Goal: Task Accomplishment & Management: Use online tool/utility

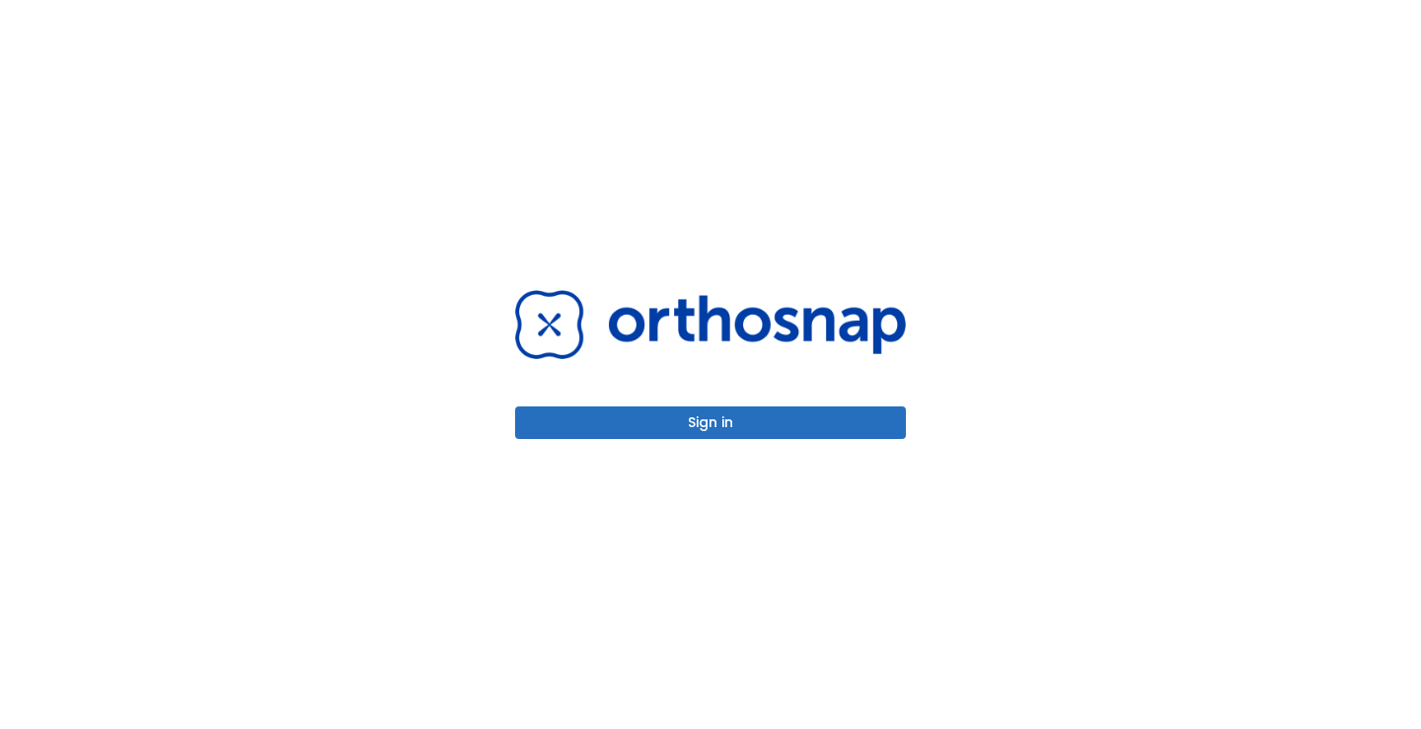
click at [812, 429] on button "Sign in" at bounding box center [710, 423] width 391 height 33
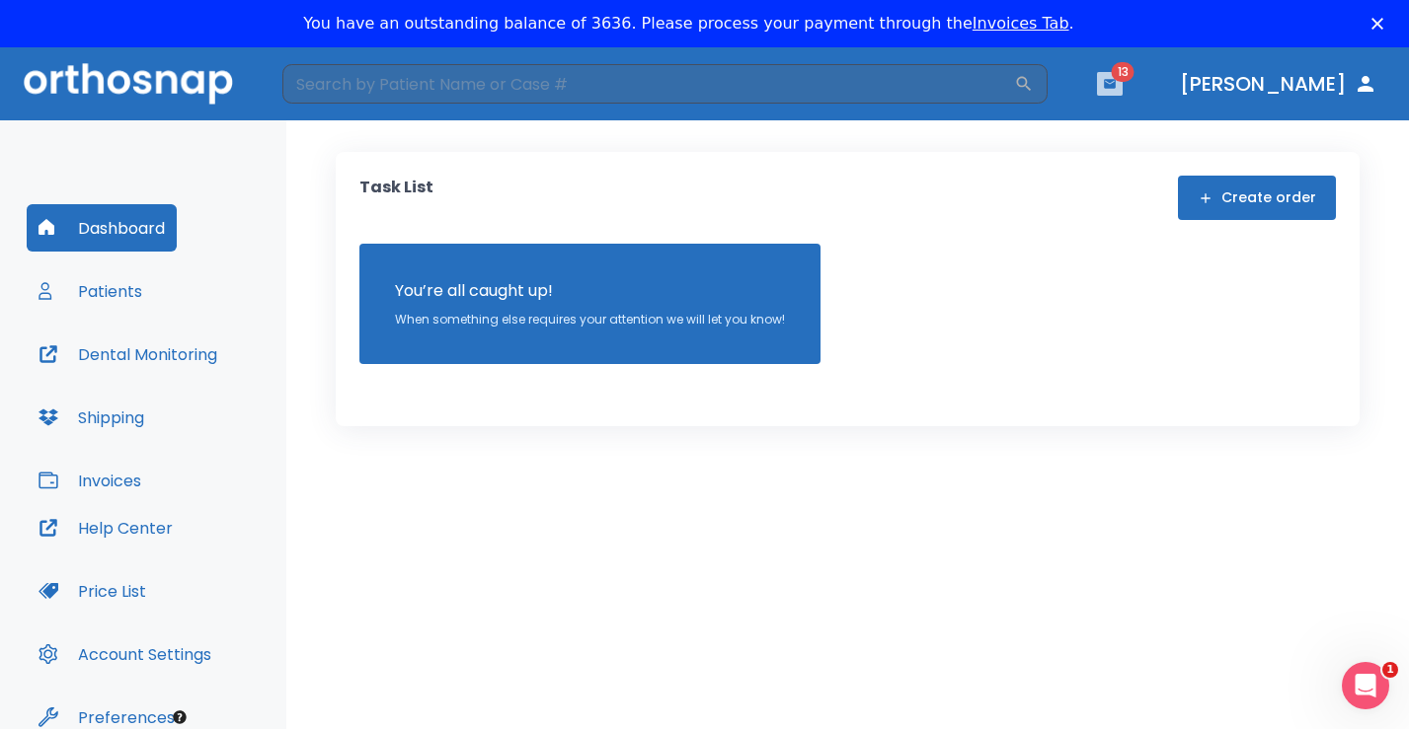
click at [1115, 85] on icon "button" at bounding box center [1110, 83] width 12 height 9
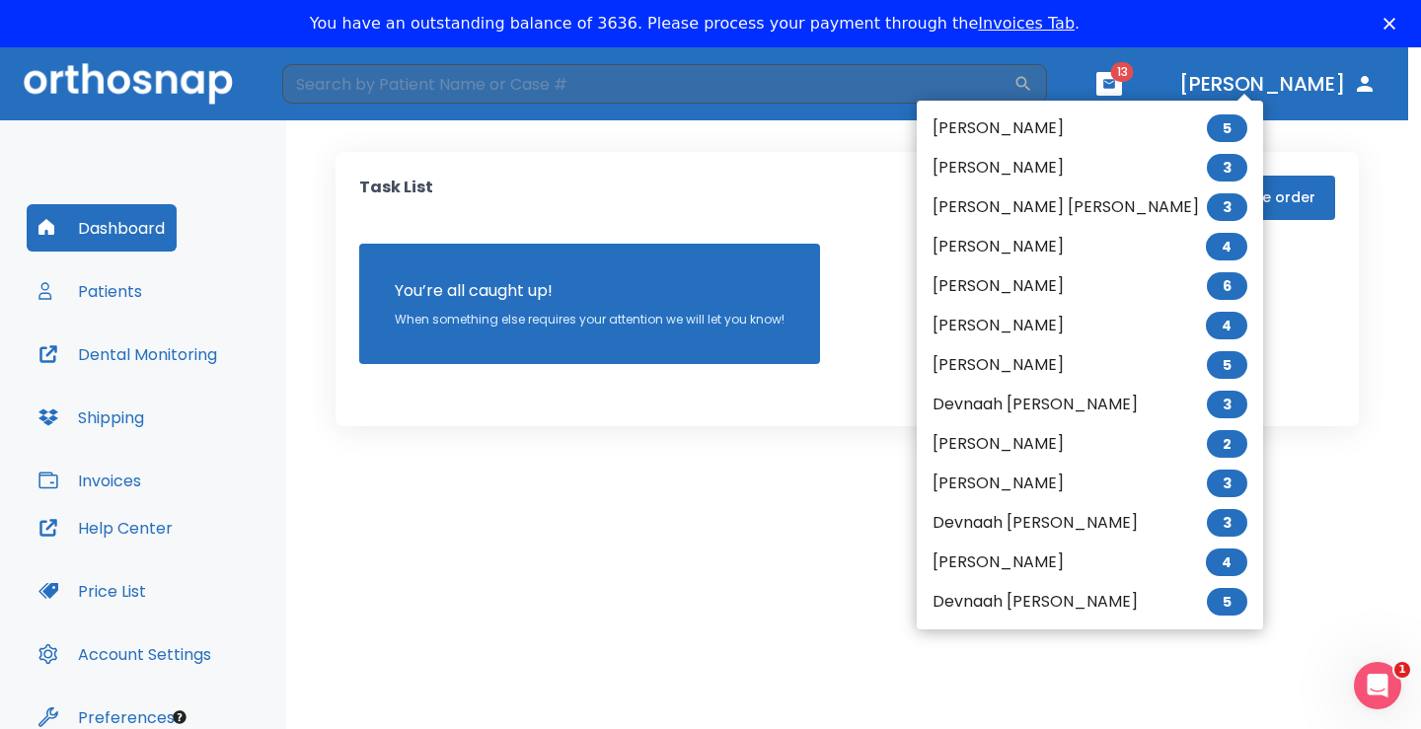
click at [1207, 129] on span "5" at bounding box center [1227, 129] width 40 height 28
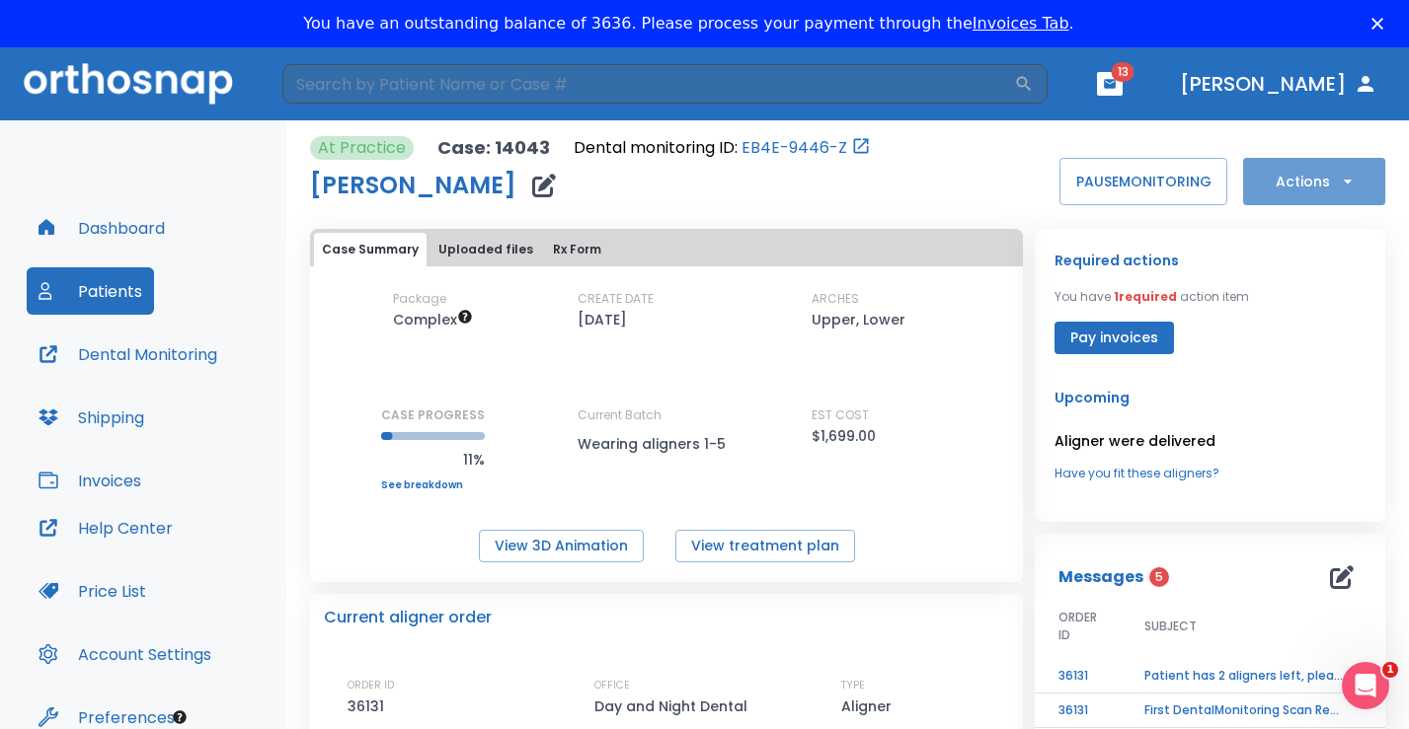
click at [1338, 178] on icon "button" at bounding box center [1348, 182] width 20 height 20
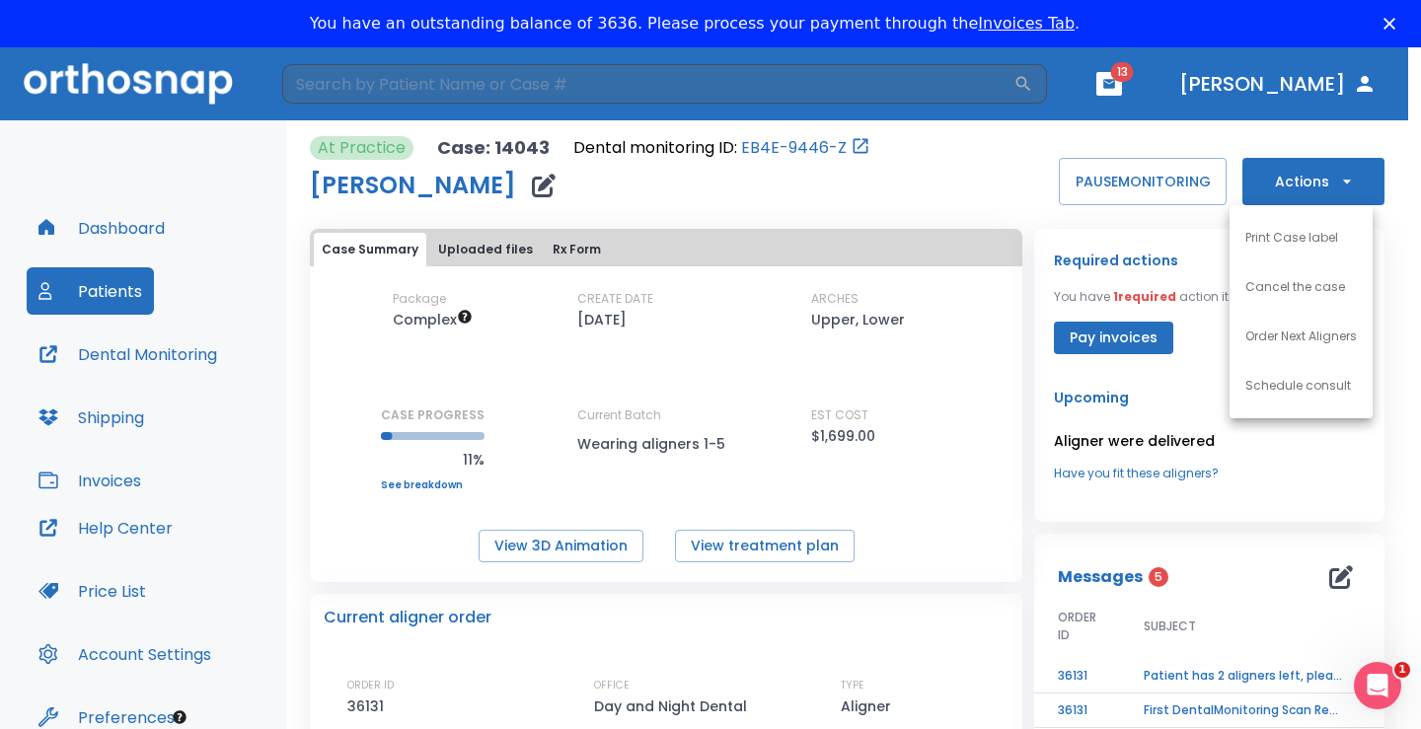
click at [1337, 333] on p "Order Next Aligners" at bounding box center [1302, 337] width 112 height 18
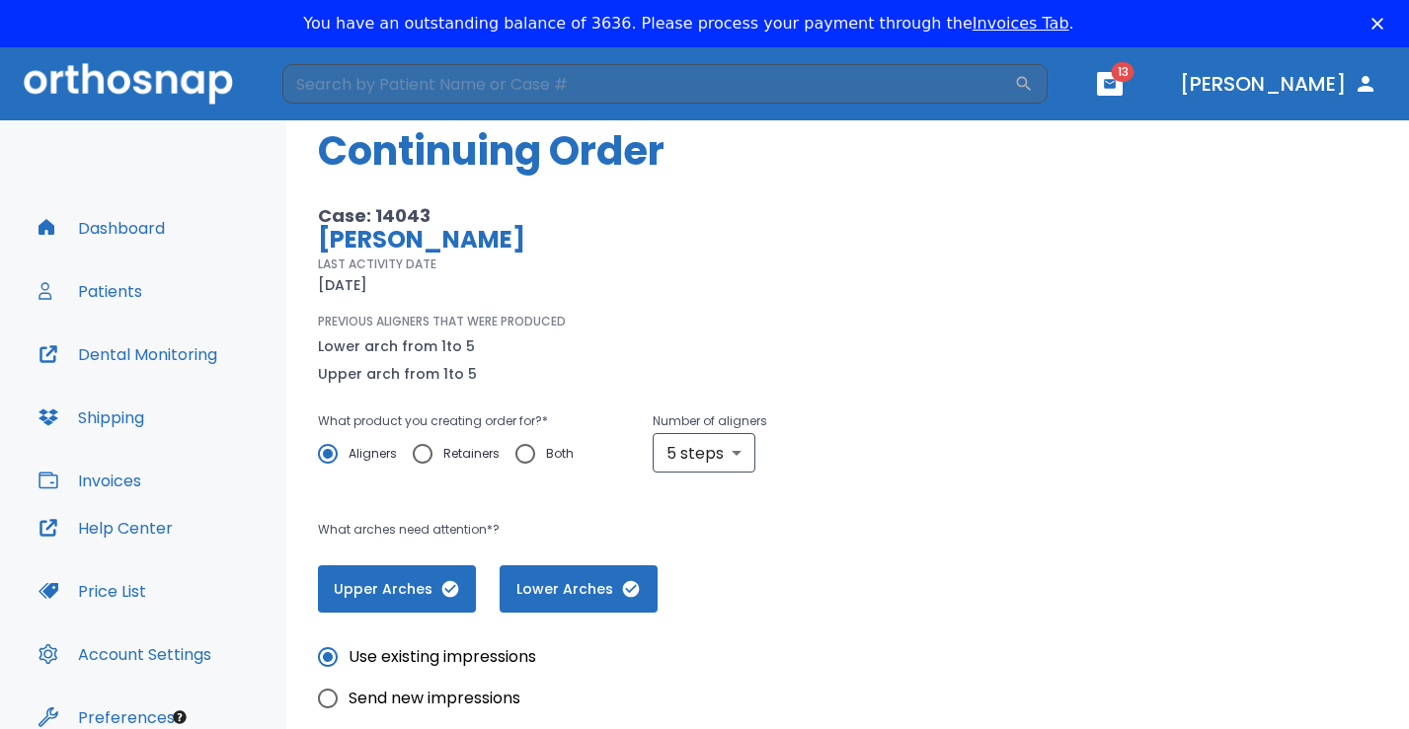
scroll to position [99, 0]
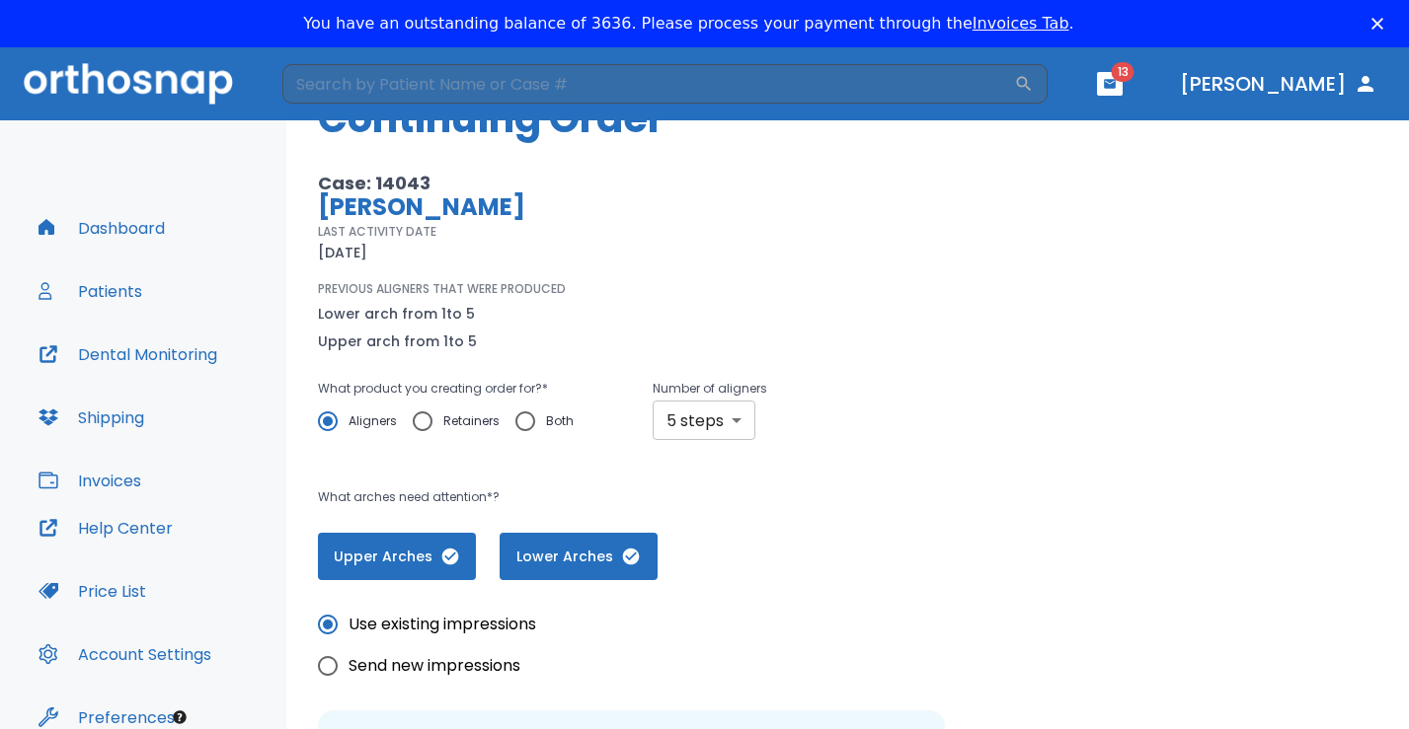
click at [717, 421] on body "​ 13 [PERSON_NAME] Dashboard Patients Dental Monitoring Shipping Invoices Help …" at bounding box center [704, 411] width 1409 height 729
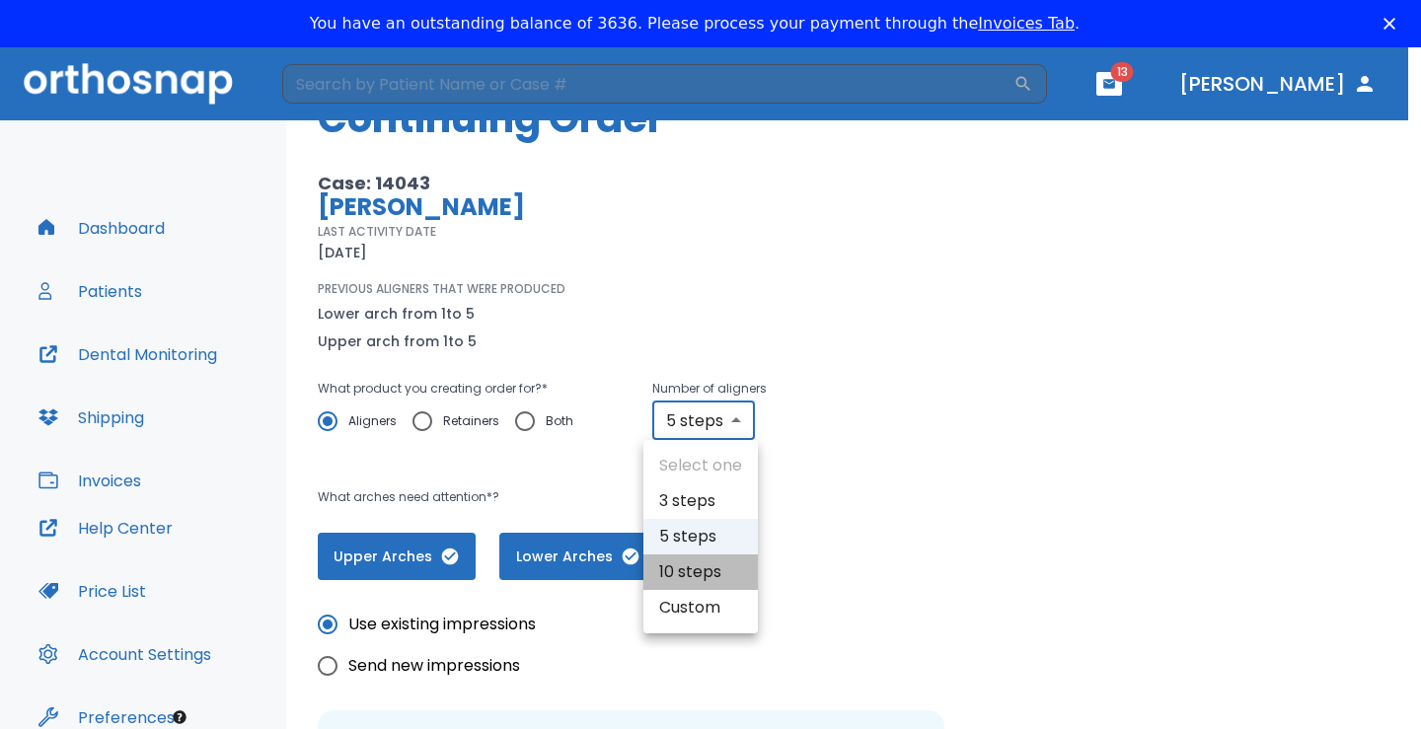
click at [715, 573] on li "10 steps" at bounding box center [701, 573] width 115 height 36
type input "10"
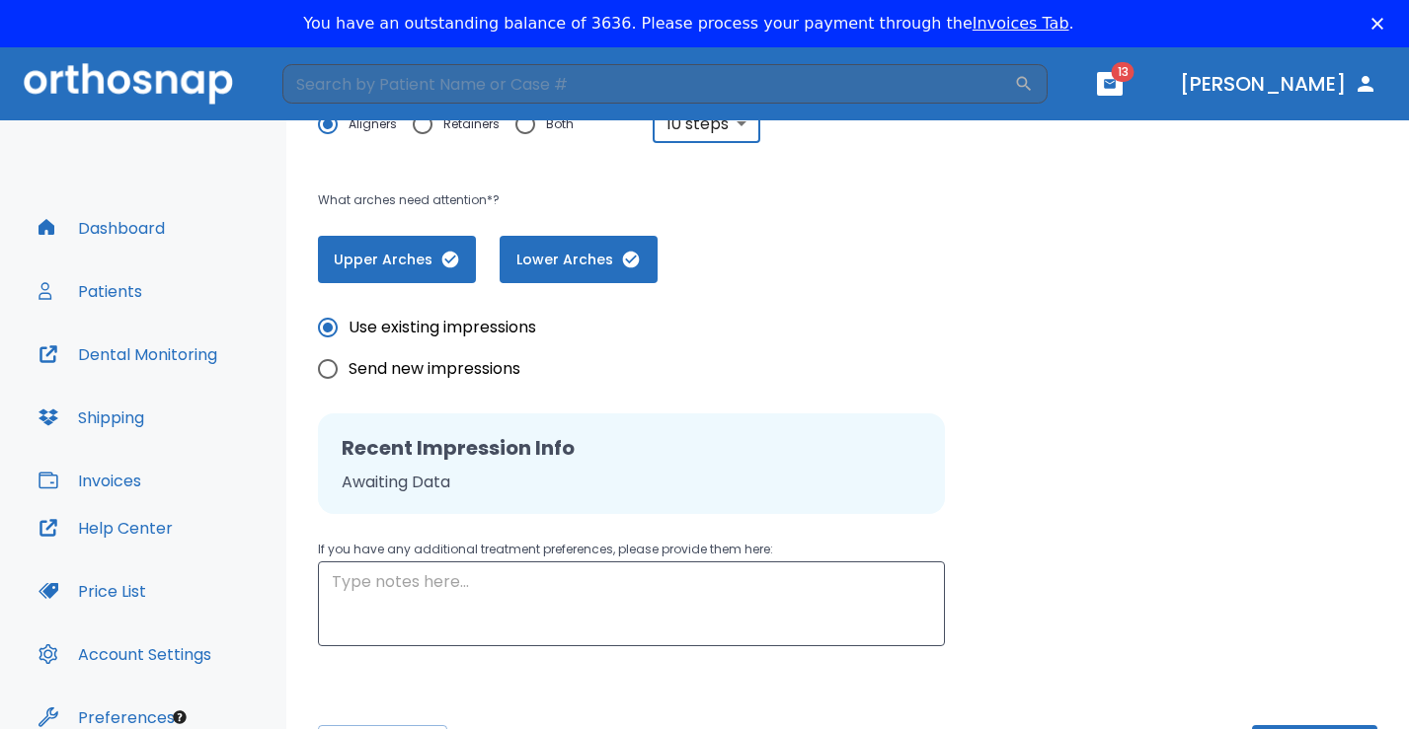
scroll to position [423, 0]
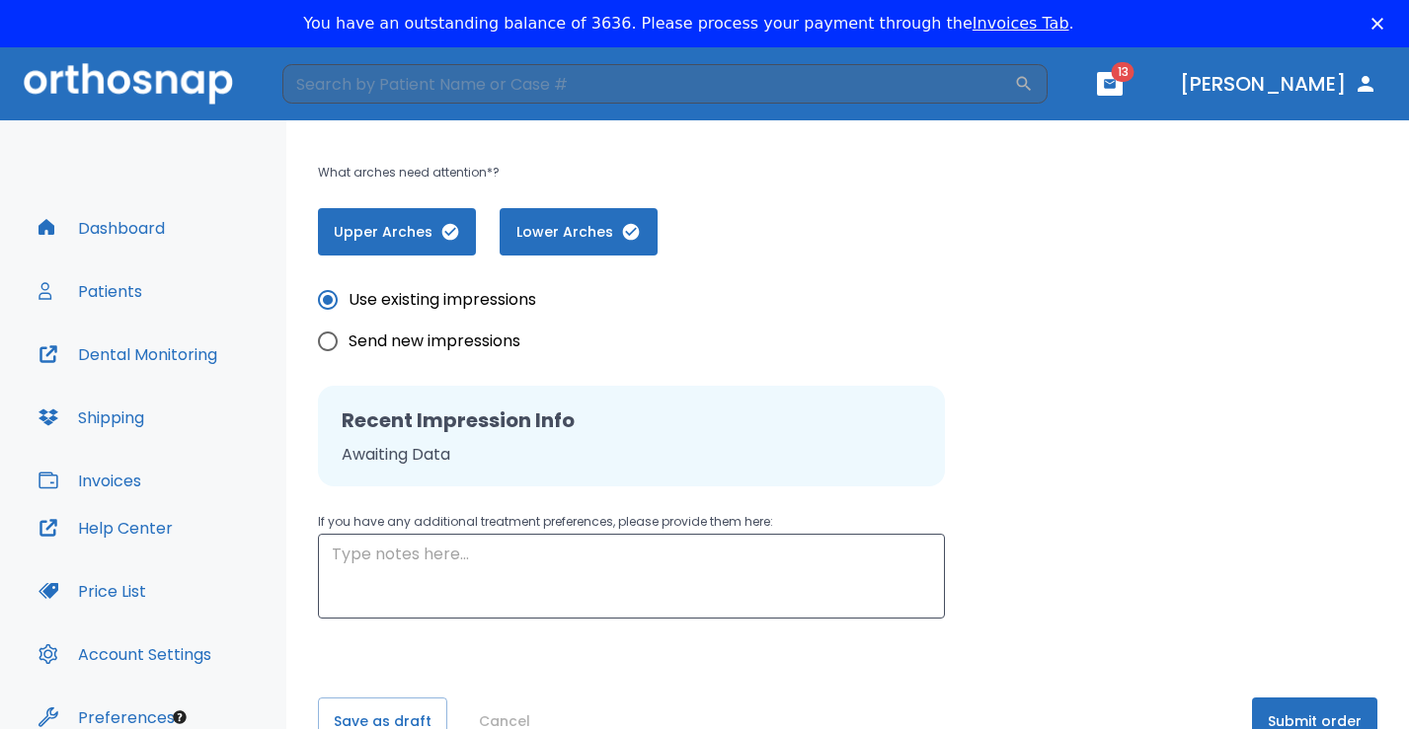
click at [1294, 706] on button "Submit order" at bounding box center [1314, 721] width 125 height 47
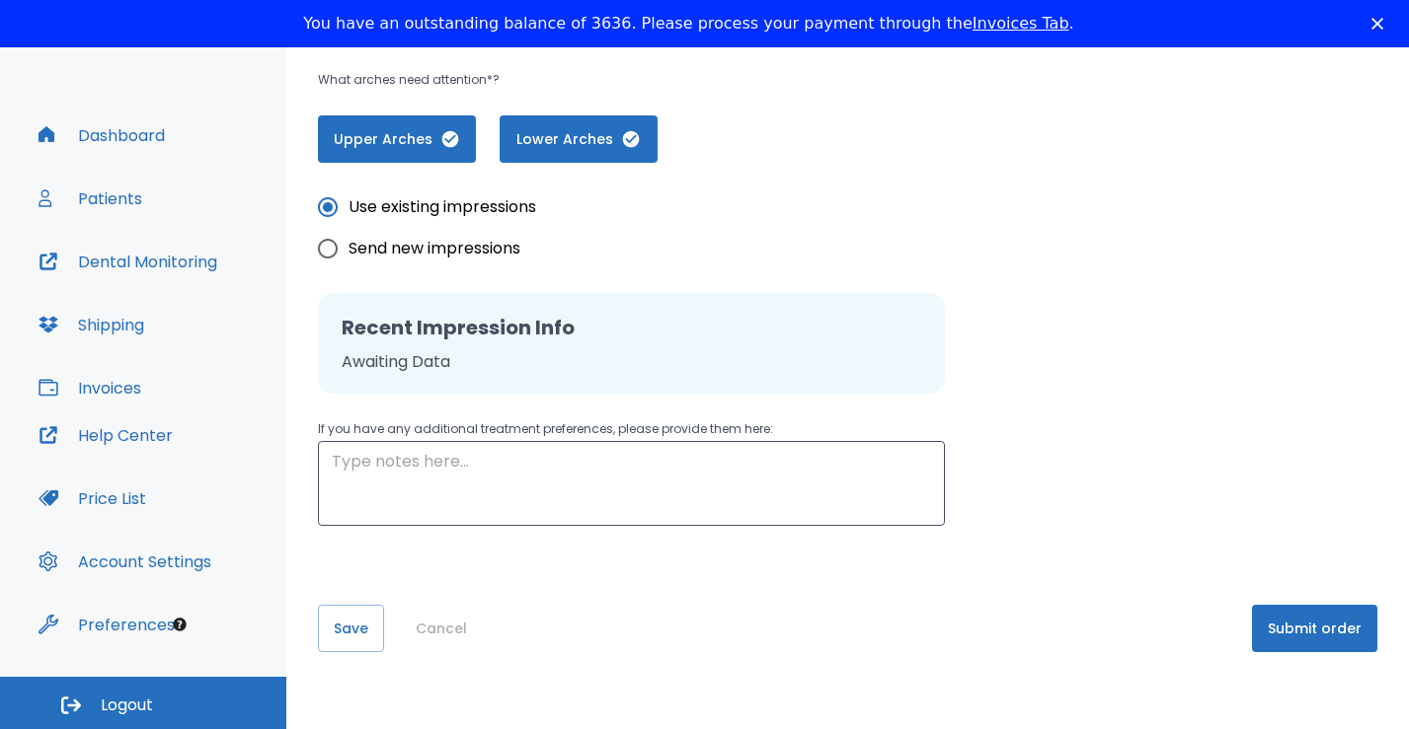
scroll to position [94, 0]
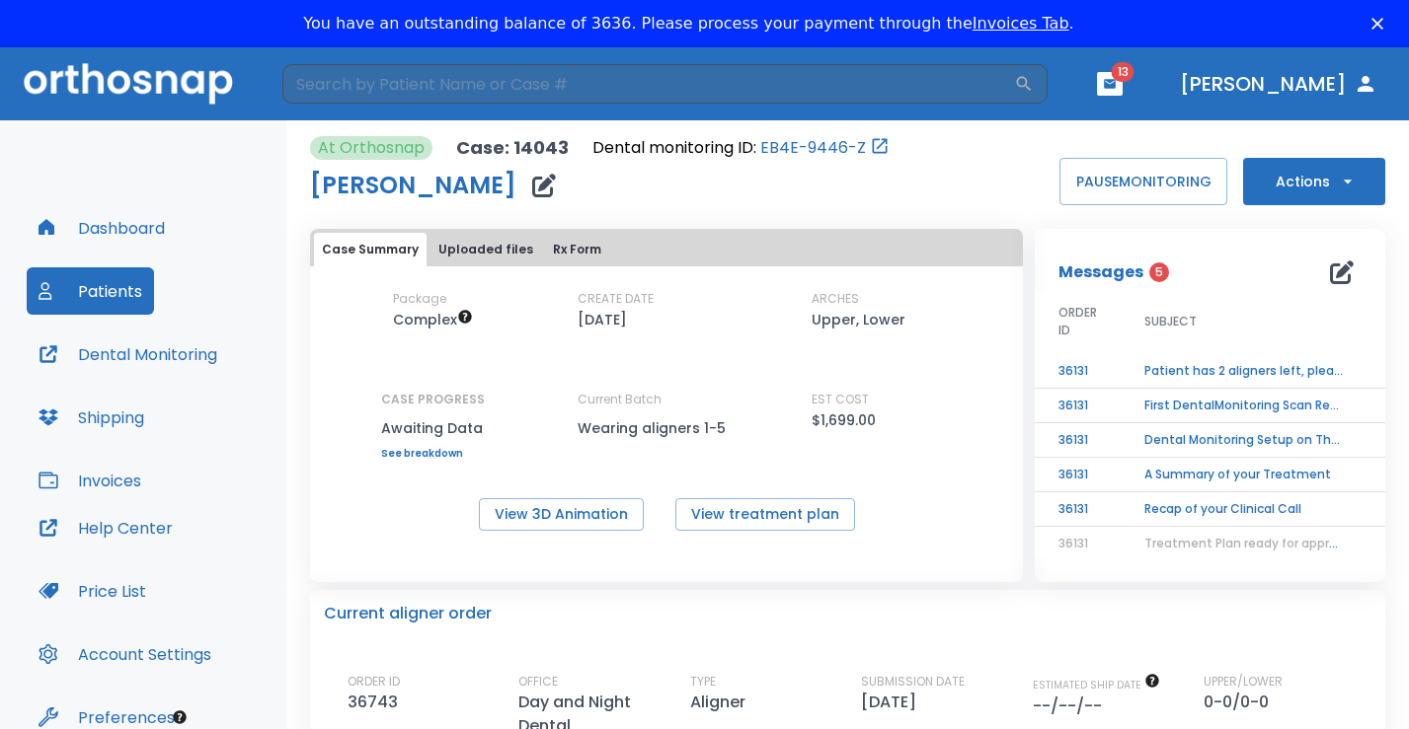
click at [129, 228] on button "Dashboard" at bounding box center [102, 227] width 150 height 47
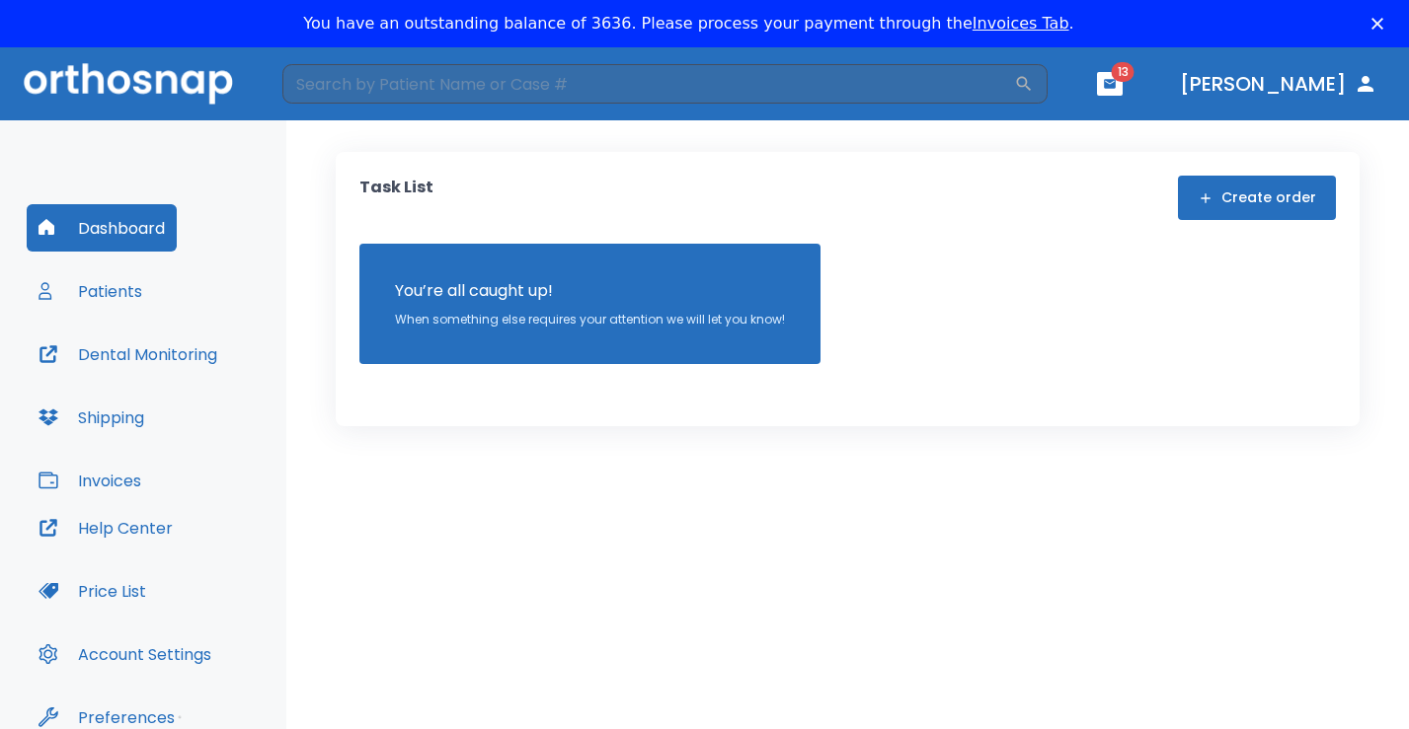
click at [1116, 84] on icon "button" at bounding box center [1110, 84] width 14 height 14
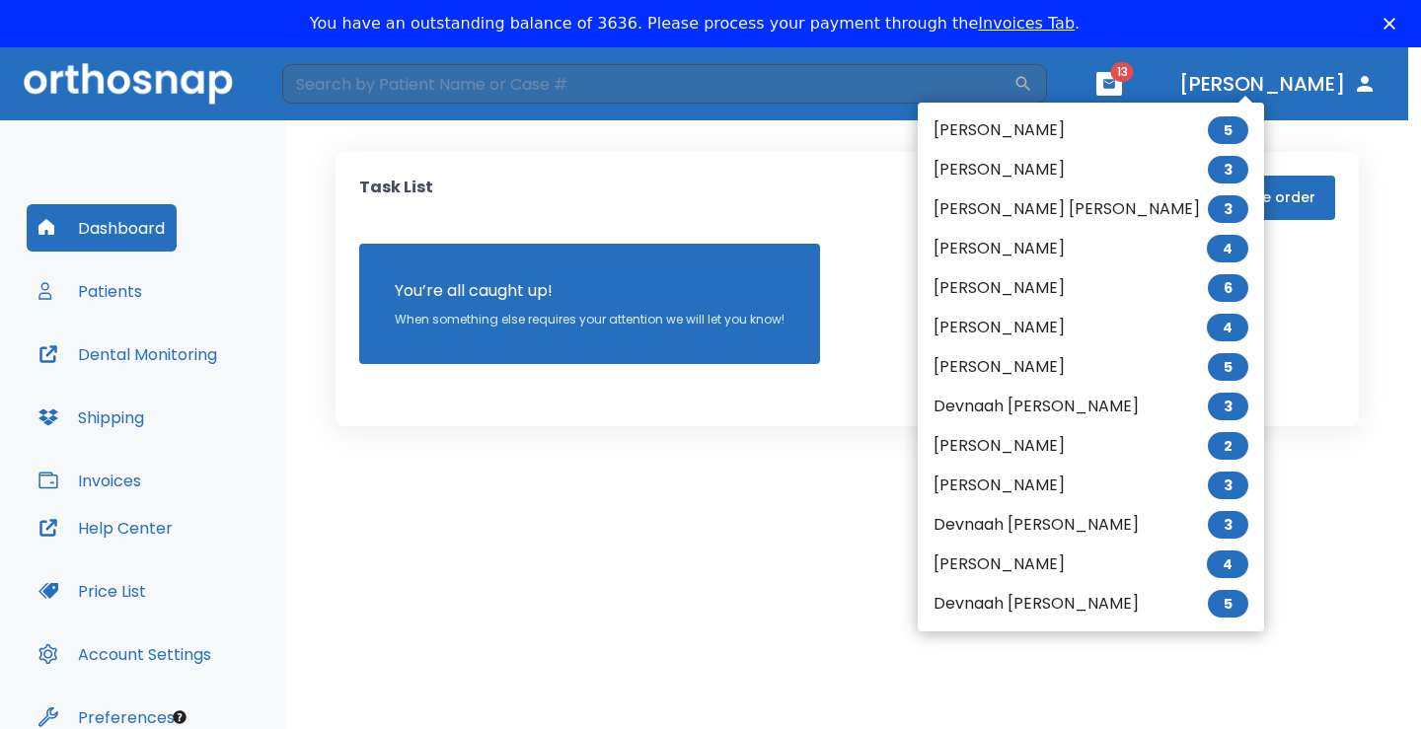
click at [1043, 210] on li "[PERSON_NAME] [PERSON_NAME] 3" at bounding box center [1091, 209] width 346 height 39
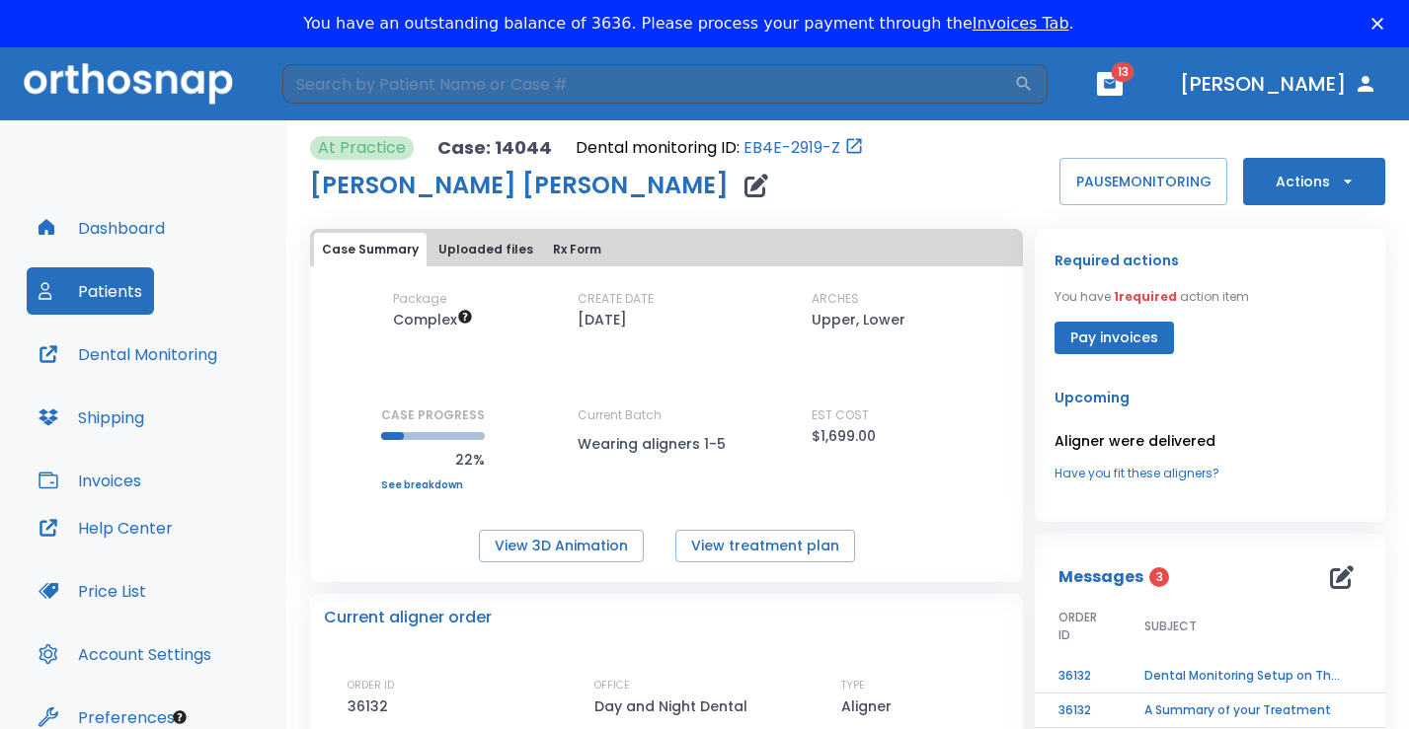
click at [1342, 181] on icon "button" at bounding box center [1346, 182] width 8 height 4
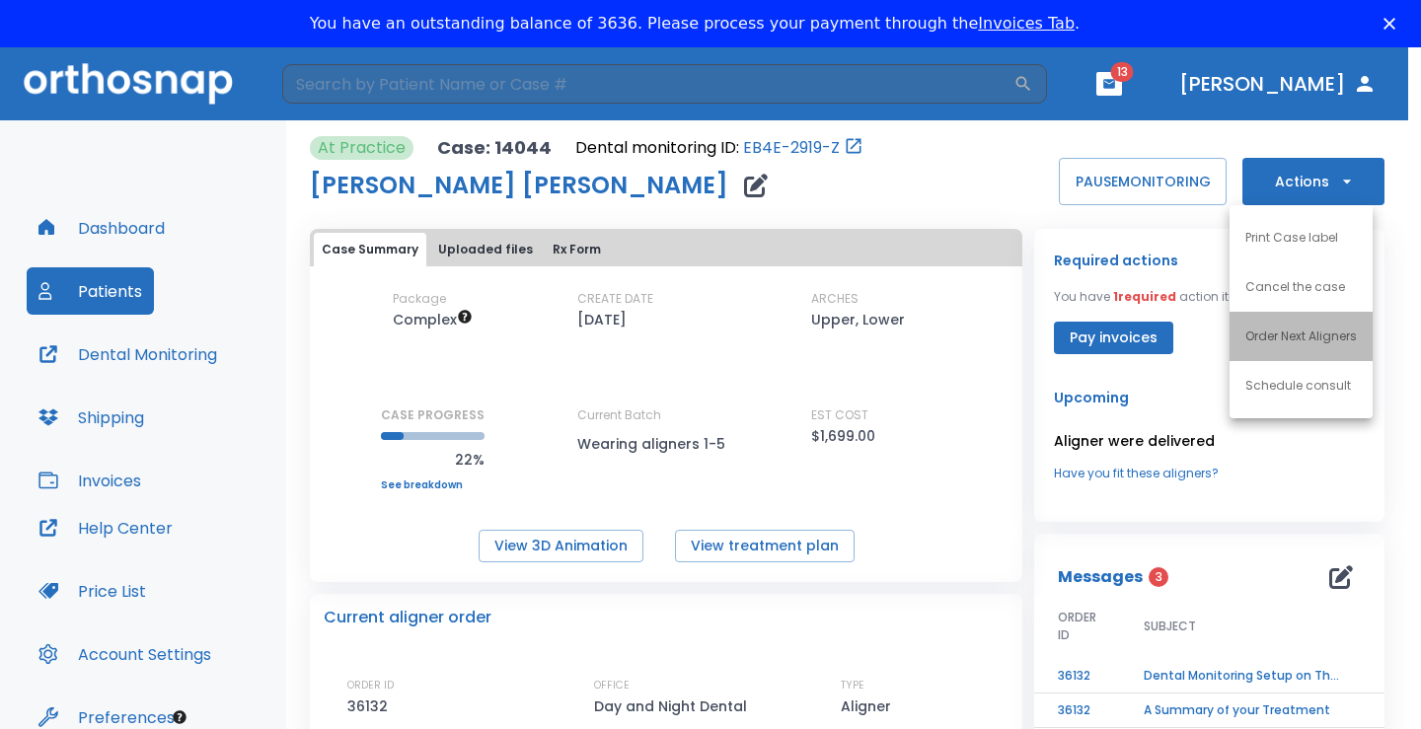
click at [1334, 332] on p "Order Next Aligners" at bounding box center [1302, 337] width 112 height 18
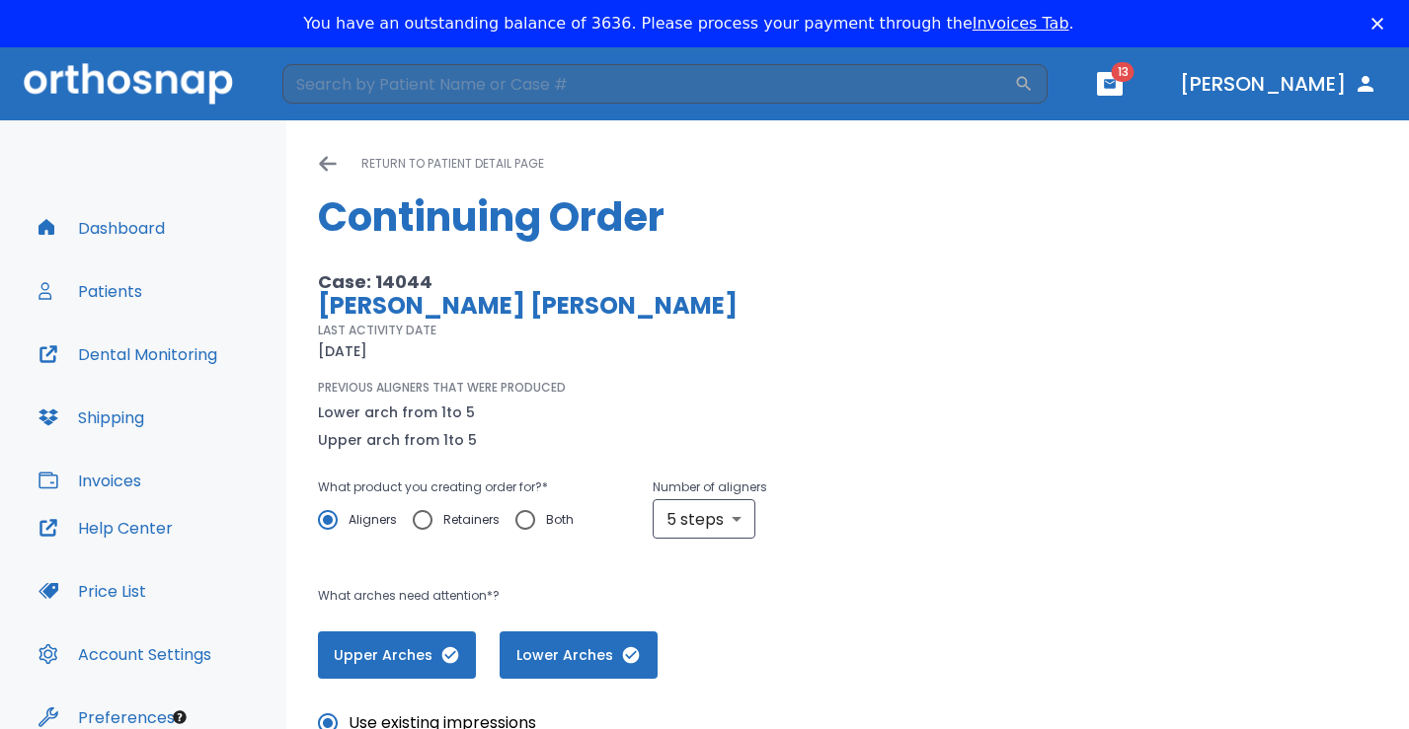
click at [340, 157] on div "return to patient detail page" at bounding box center [847, 164] width 1059 height 24
